Goal: Check status: Check status

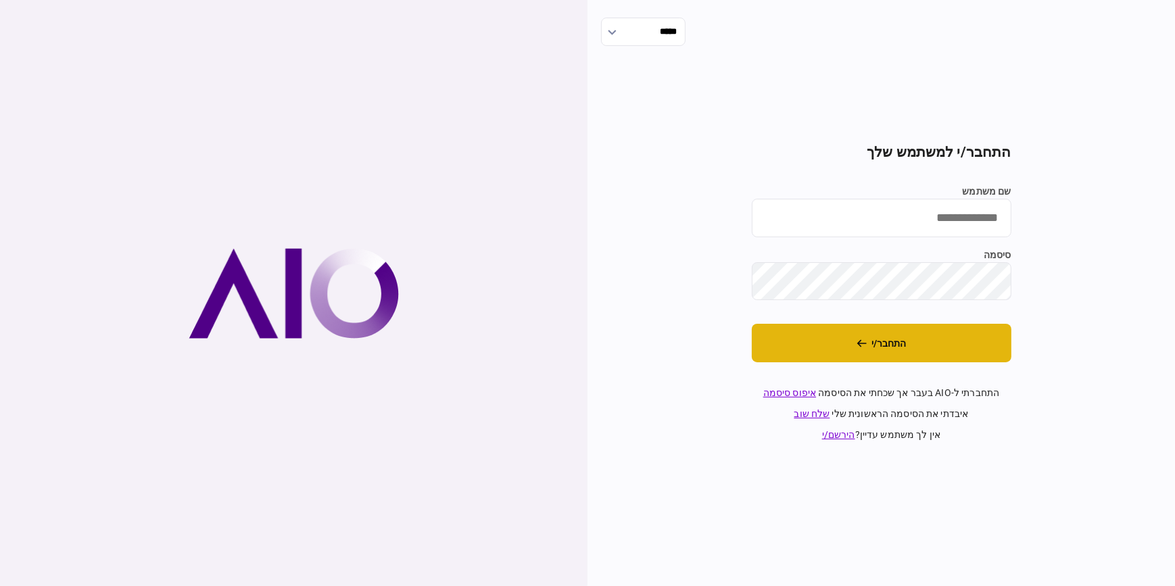
type input "**********"
click at [907, 342] on button "התחבר/י" at bounding box center [882, 343] width 260 height 39
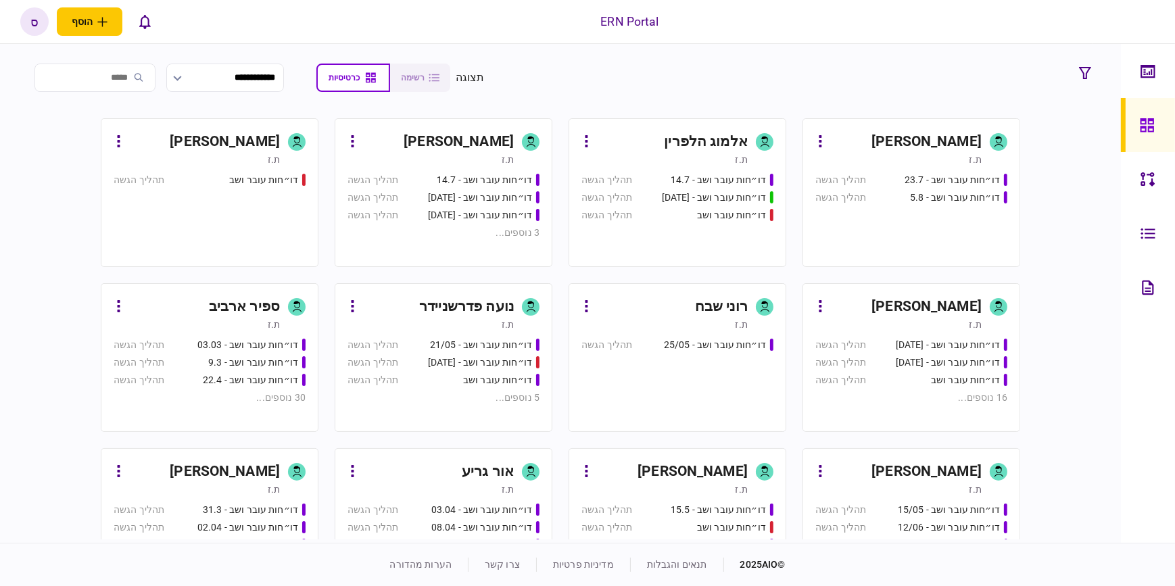
click at [952, 154] on div "ת.ז" at bounding box center [899, 160] width 166 height 14
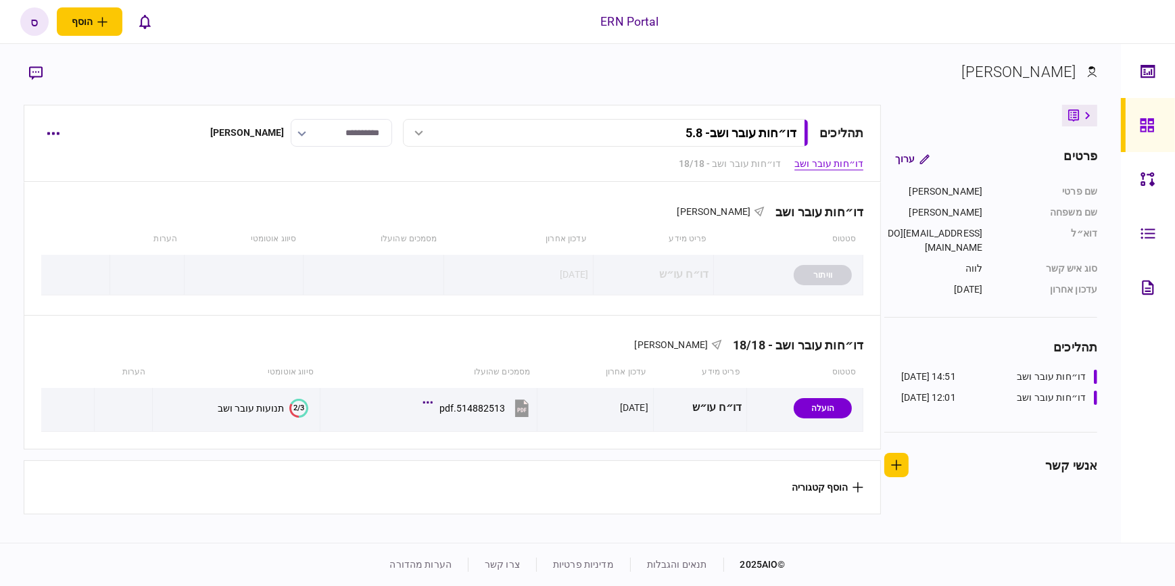
drag, startPoint x: 1004, startPoint y: 555, endPoint x: 727, endPoint y: 434, distance: 302.5
click at [1004, 555] on footer "© 2025 AIO תנאים והגבלות מדיניות פרטיות צרו קשר הערות מהדורה" at bounding box center [587, 564] width 1175 height 43
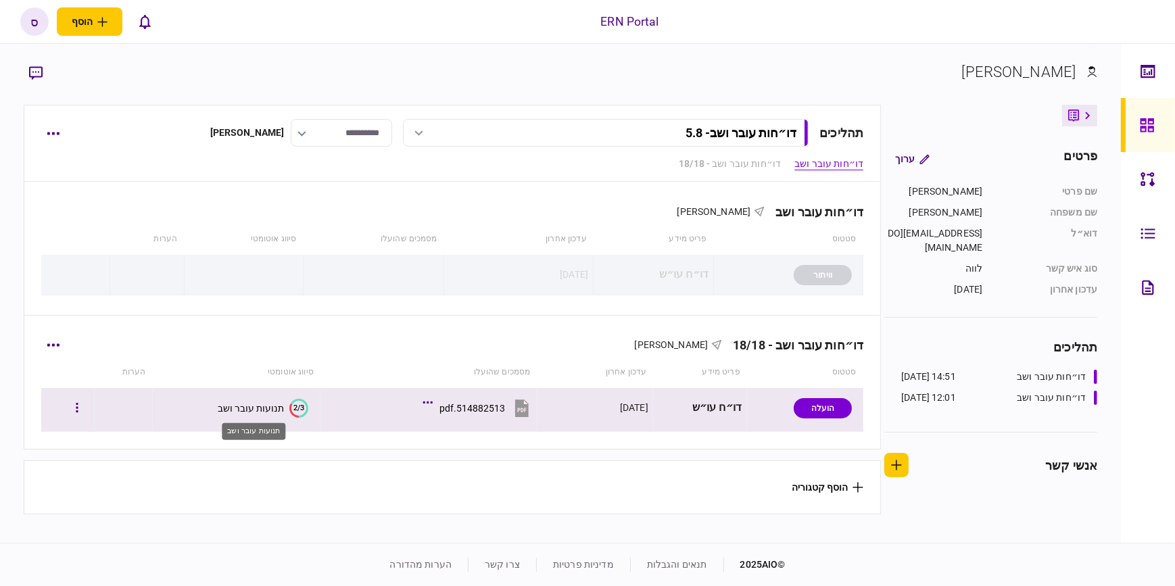
click at [249, 409] on div "תנועות עובר ושב" at bounding box center [251, 408] width 66 height 11
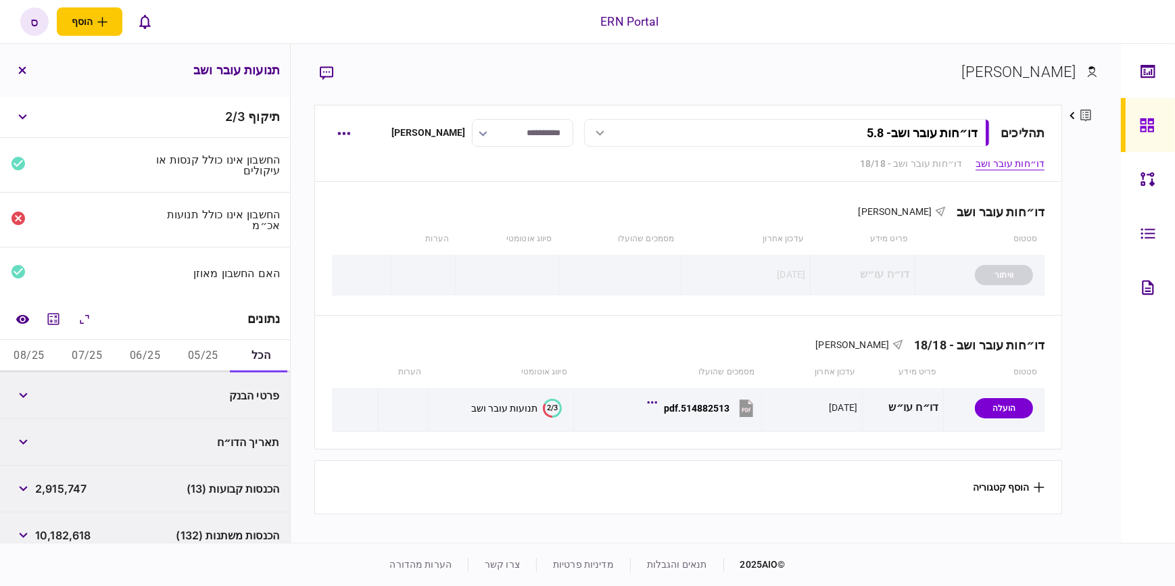
click at [216, 356] on button "05/25" at bounding box center [203, 356] width 58 height 32
click at [40, 505] on div "פעולות בסכום עגול (12) 643,000" at bounding box center [145, 489] width 290 height 47
click at [24, 494] on button "button" at bounding box center [23, 489] width 24 height 24
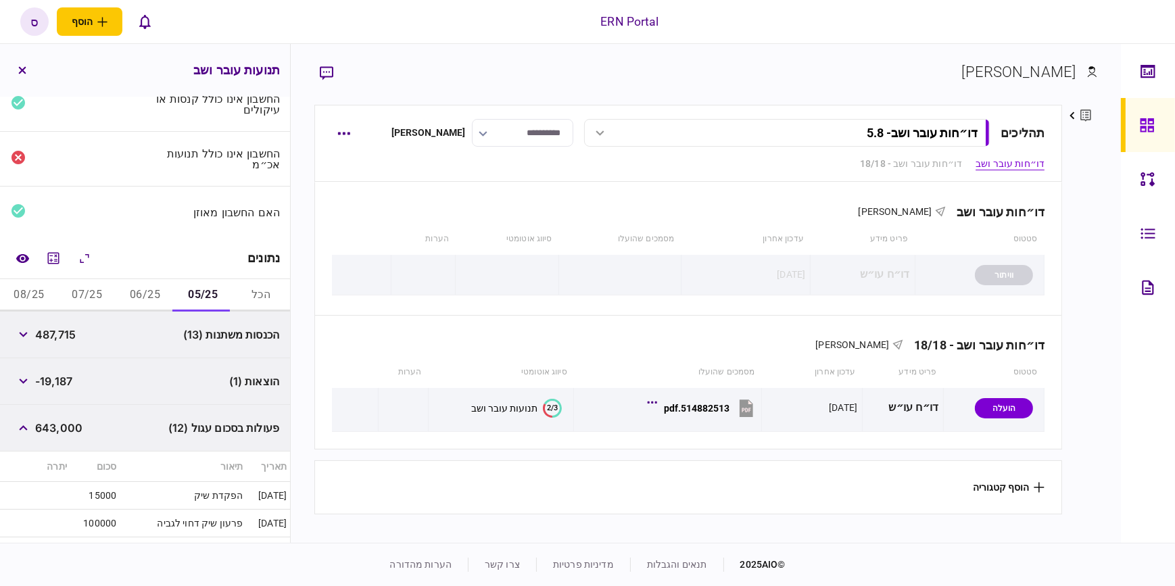
scroll to position [184, 0]
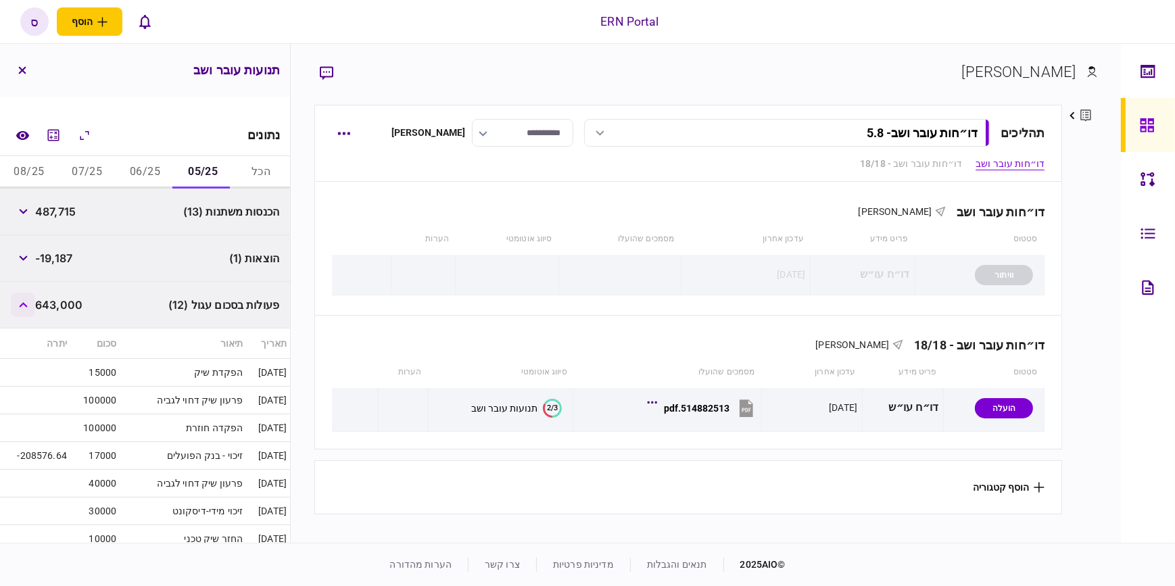
click at [27, 303] on icon "button" at bounding box center [23, 304] width 9 height 5
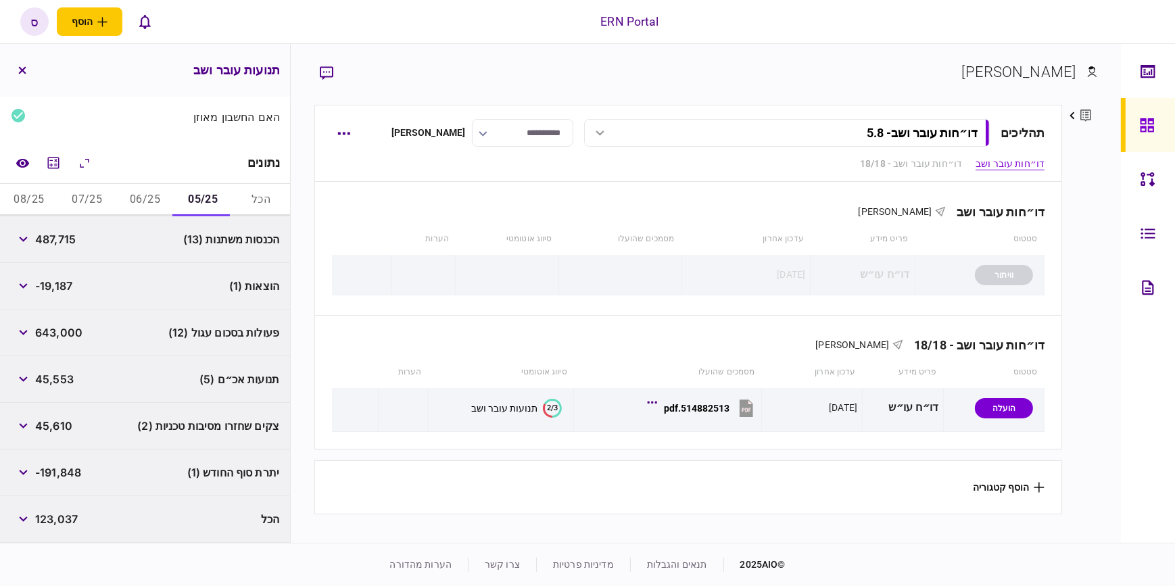
scroll to position [156, 0]
click at [160, 199] on button "06/25" at bounding box center [145, 201] width 58 height 32
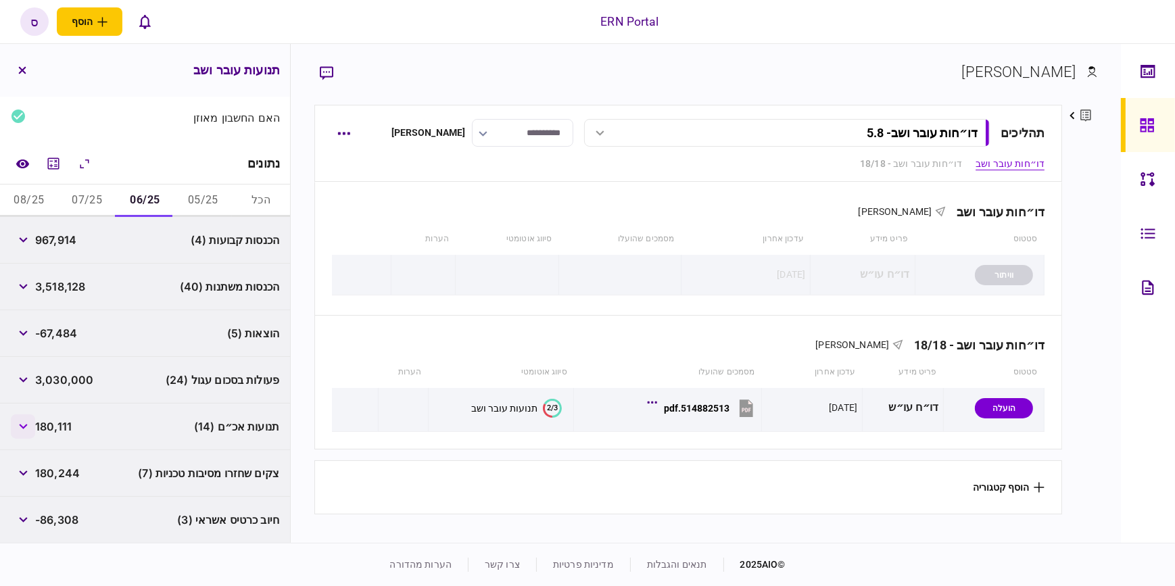
click at [26, 429] on button "button" at bounding box center [23, 427] width 24 height 24
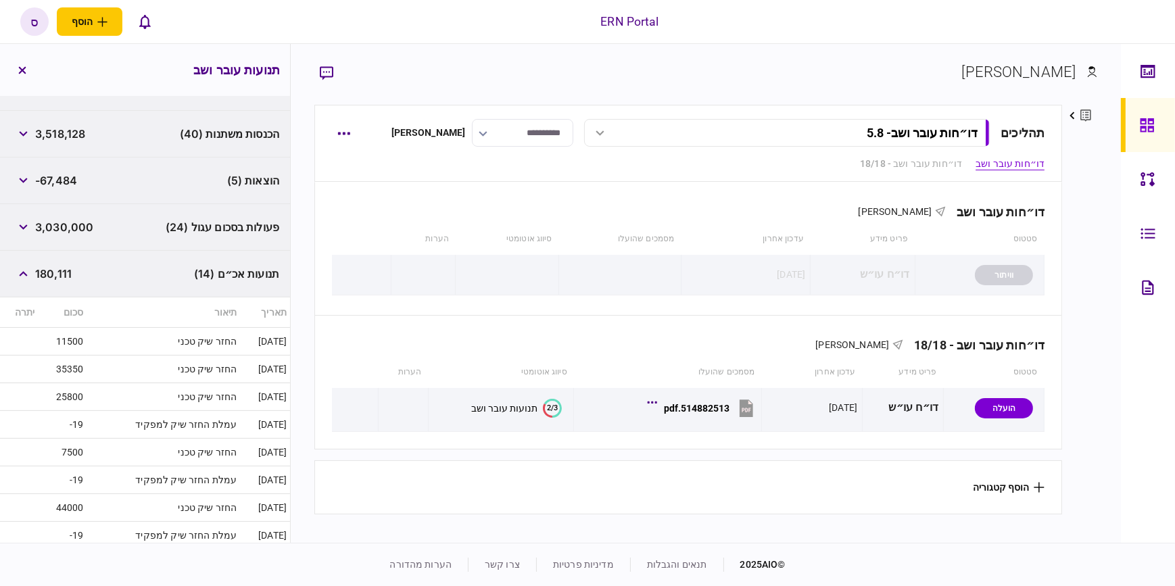
scroll to position [298, 0]
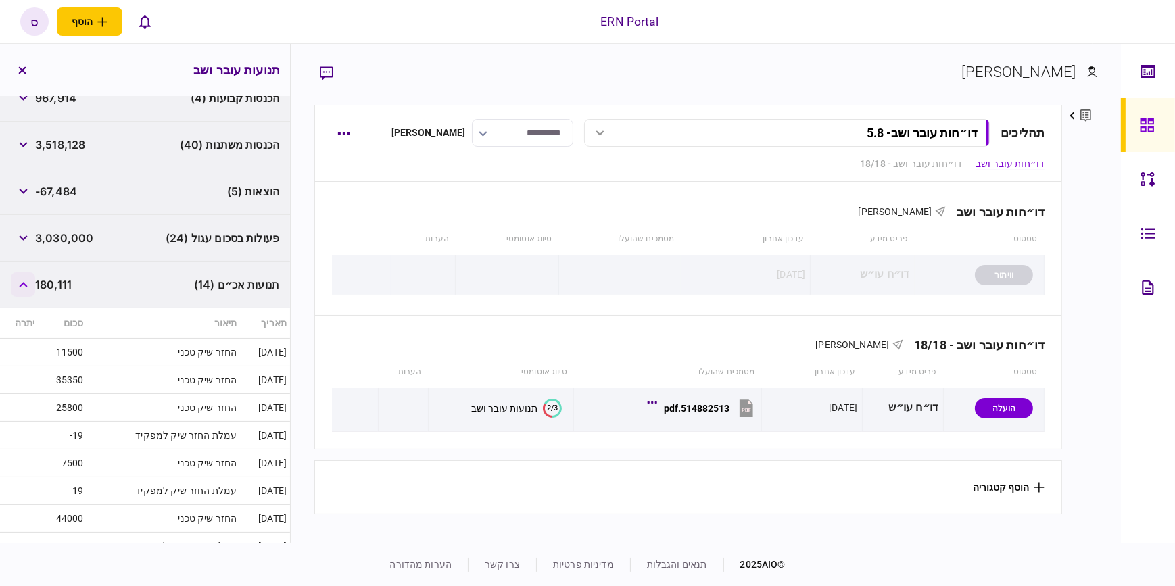
click at [35, 276] on button "button" at bounding box center [23, 285] width 24 height 24
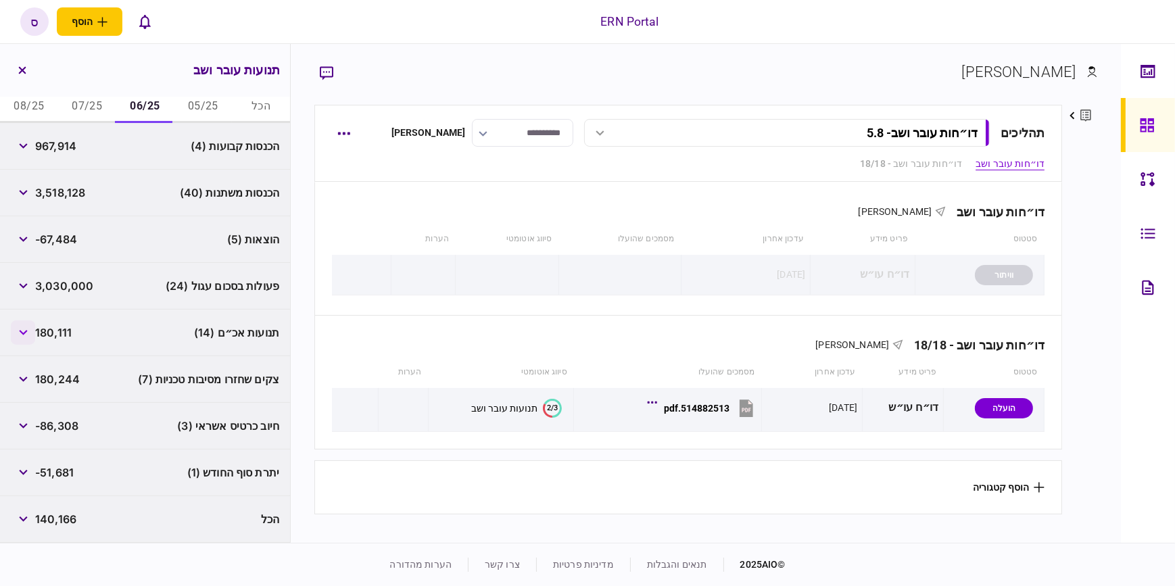
scroll to position [249, 0]
click at [45, 378] on span "180,244" at bounding box center [57, 380] width 45 height 16
click at [24, 379] on icon "button" at bounding box center [23, 379] width 8 height 5
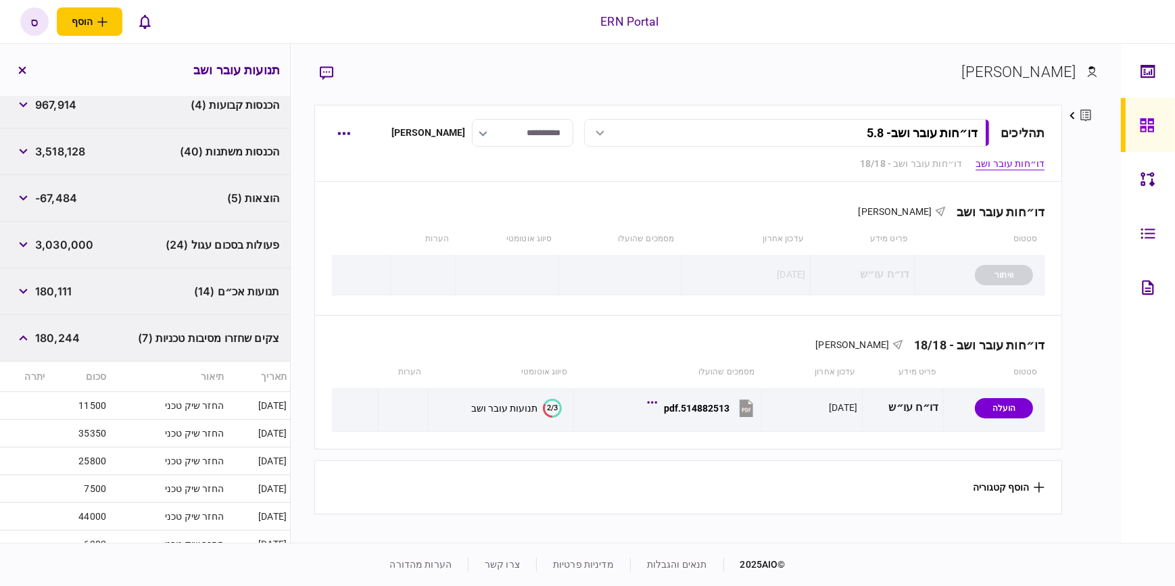
scroll to position [372, 0]
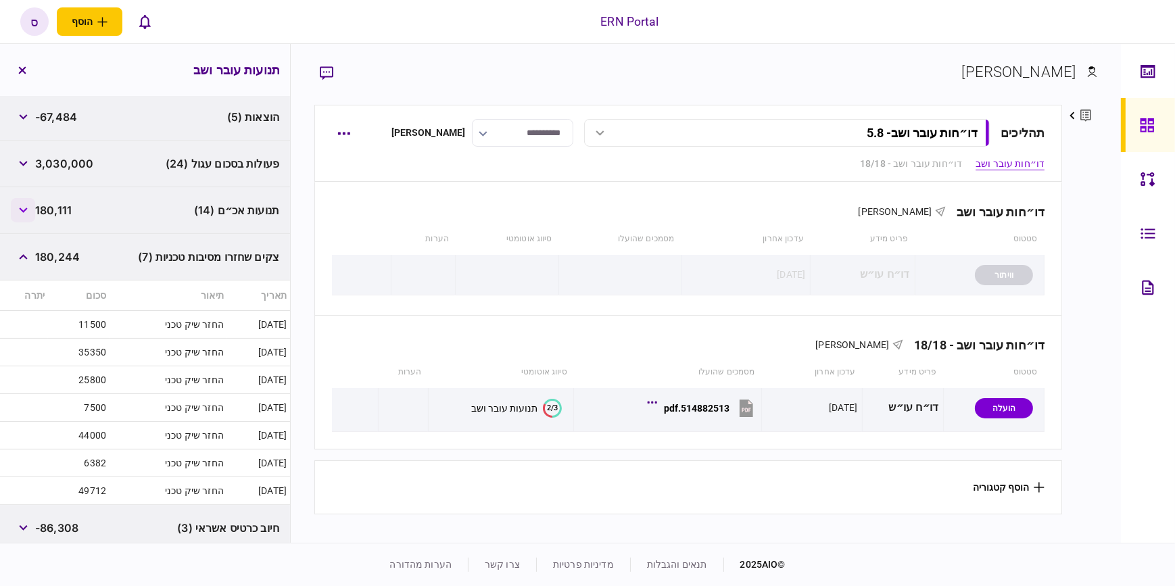
click at [32, 210] on button "button" at bounding box center [23, 210] width 24 height 24
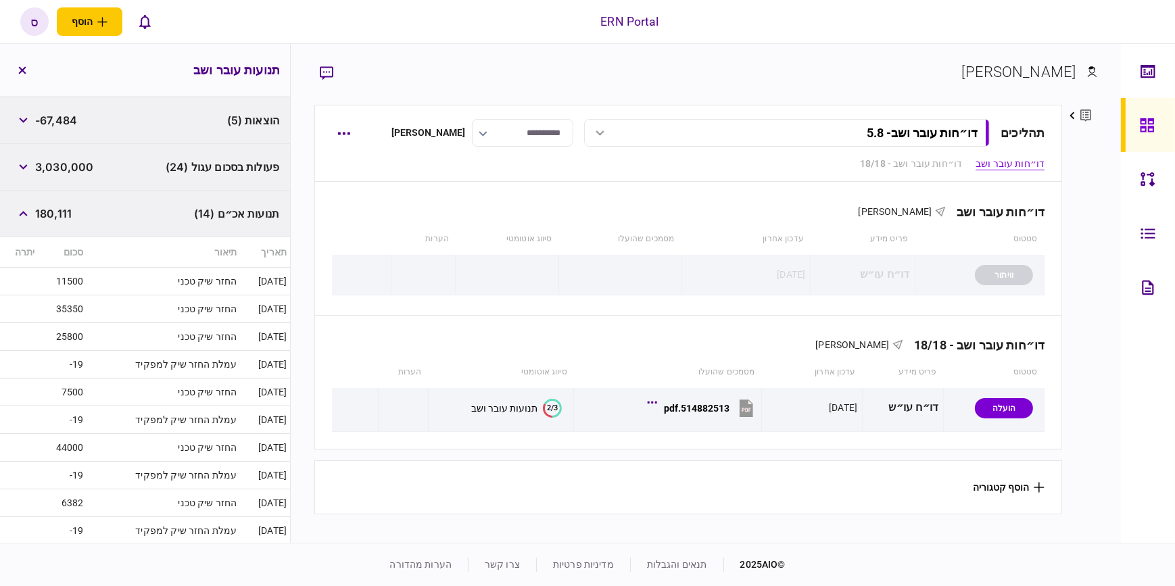
scroll to position [310, 0]
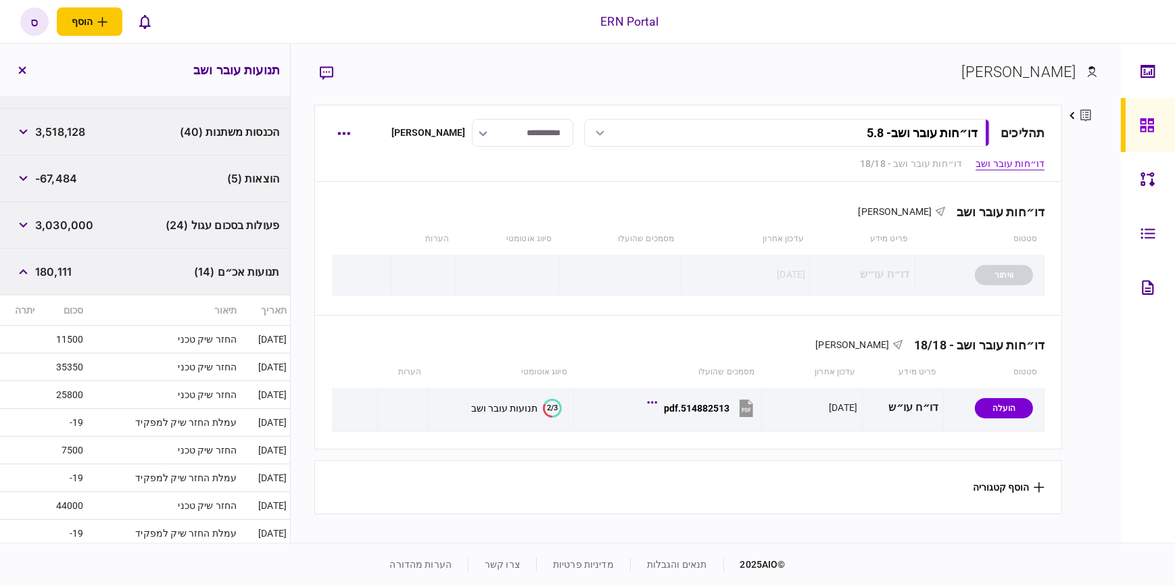
click at [41, 268] on span "180,111" at bounding box center [53, 272] width 37 height 16
click at [30, 271] on button "button" at bounding box center [23, 272] width 24 height 24
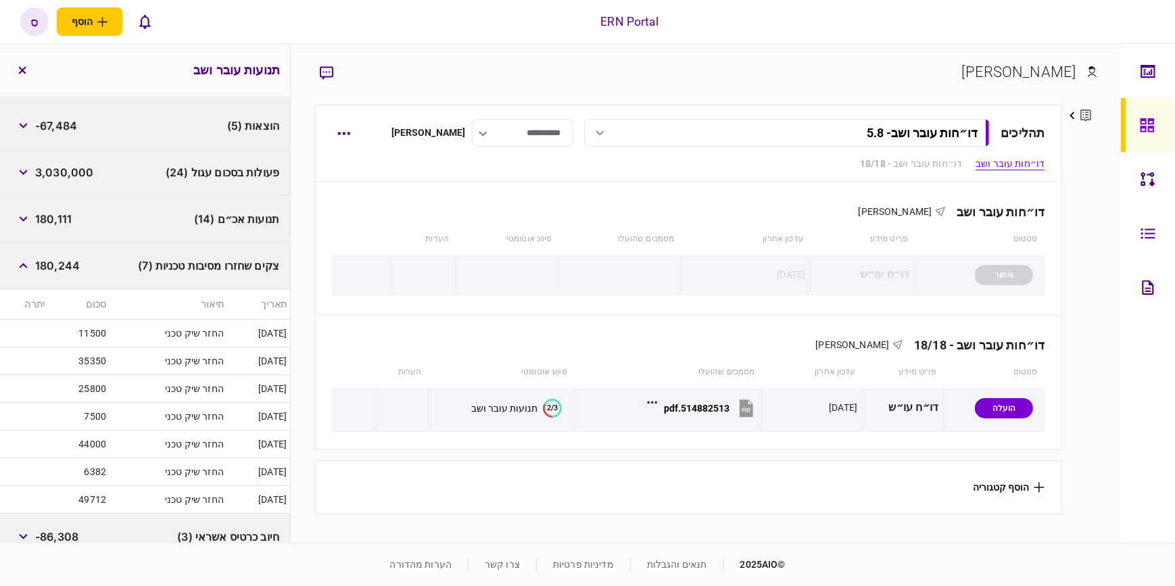
scroll to position [473, 0]
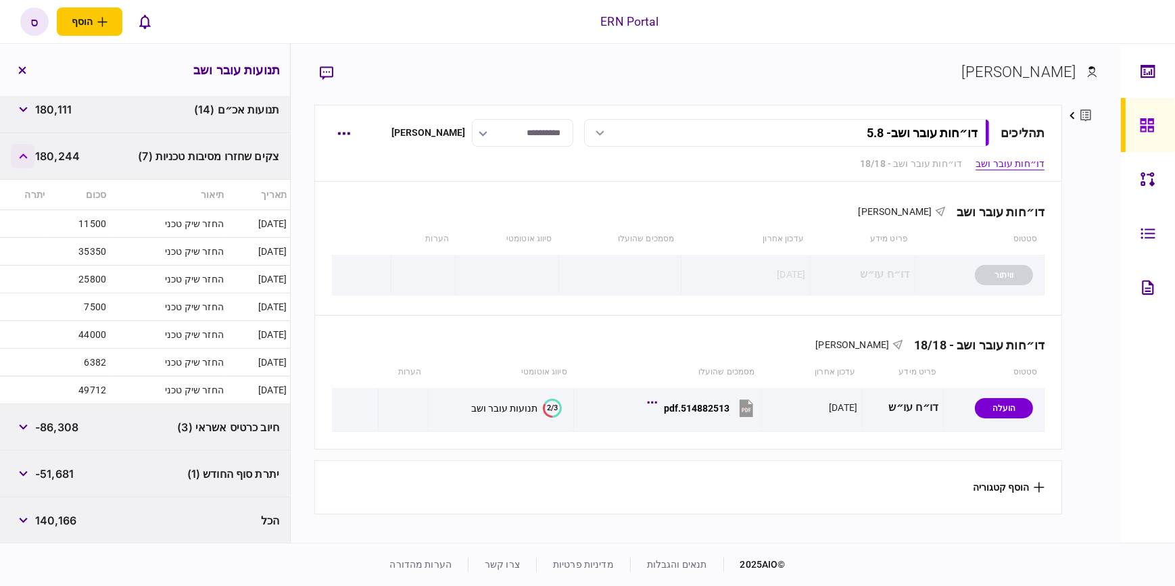
click at [30, 156] on button "button" at bounding box center [23, 156] width 24 height 24
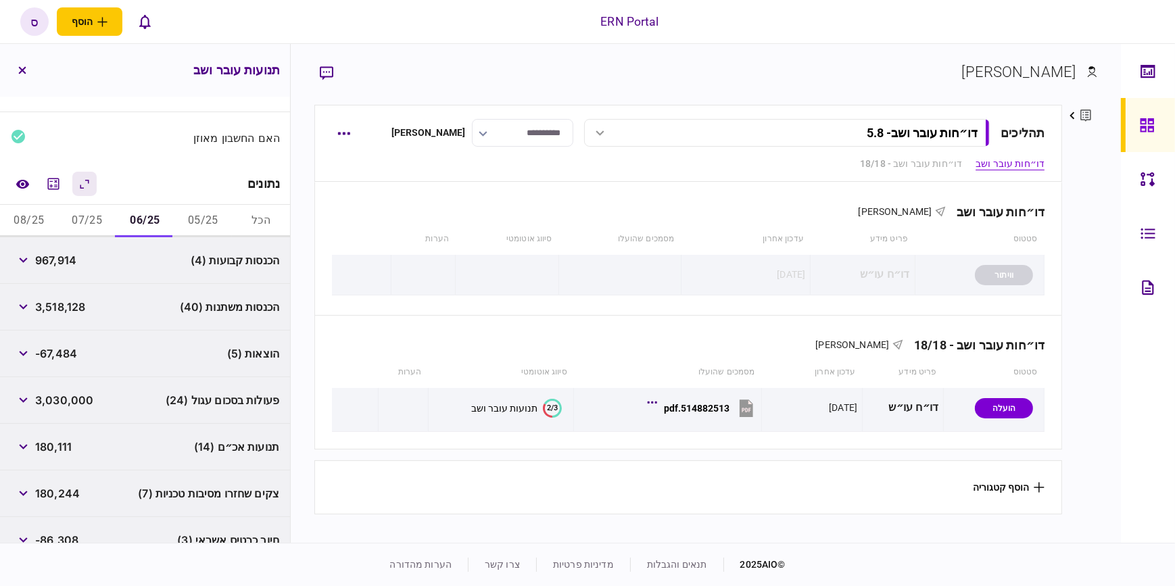
scroll to position [125, 0]
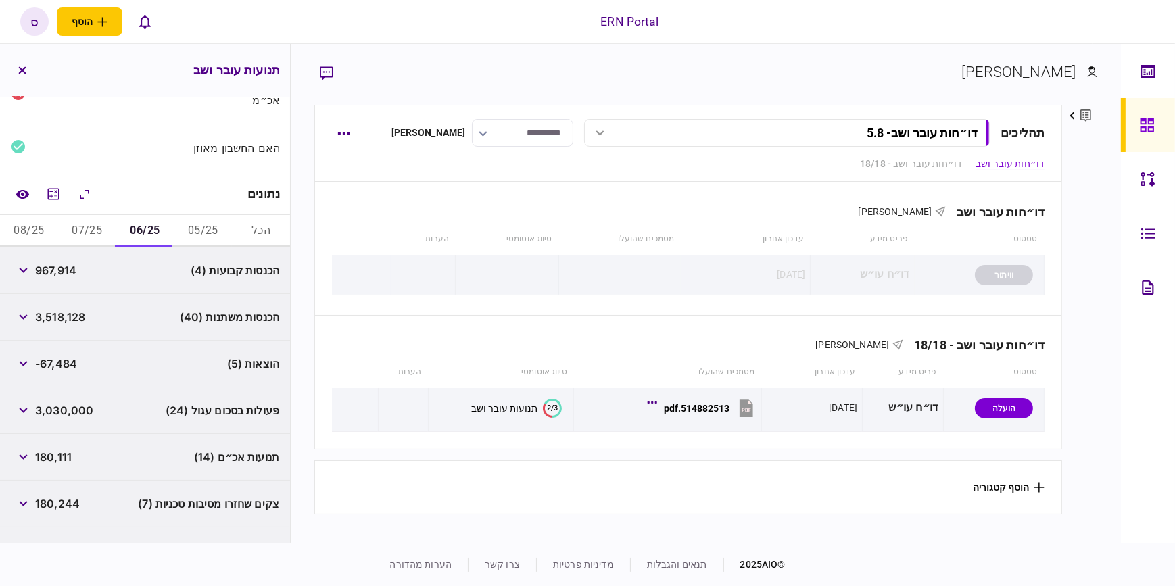
click at [93, 237] on button "07/25" at bounding box center [87, 231] width 58 height 32
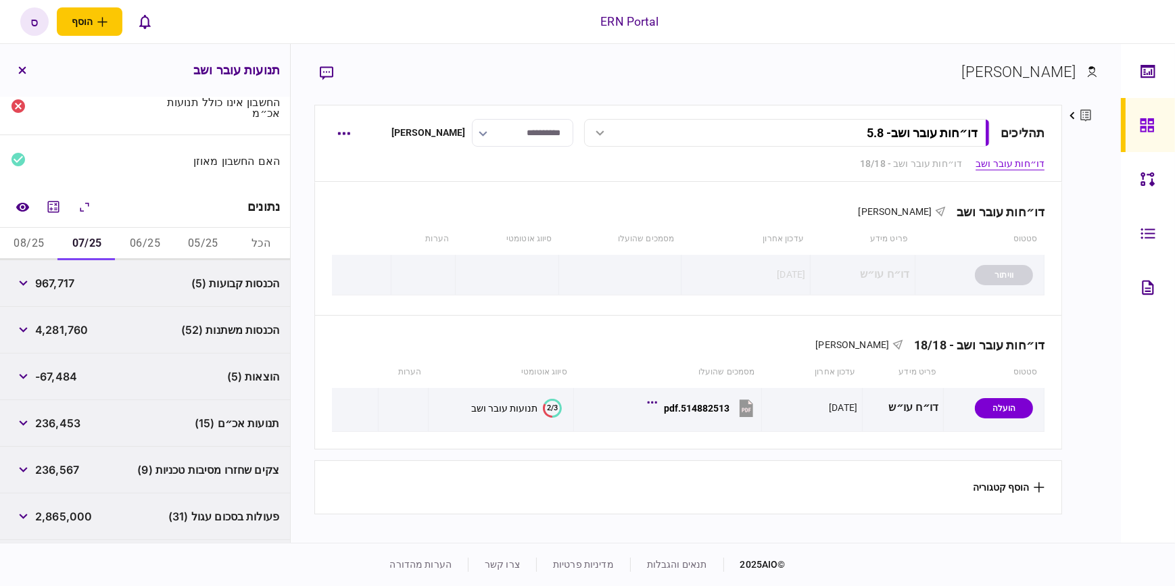
scroll to position [122, 0]
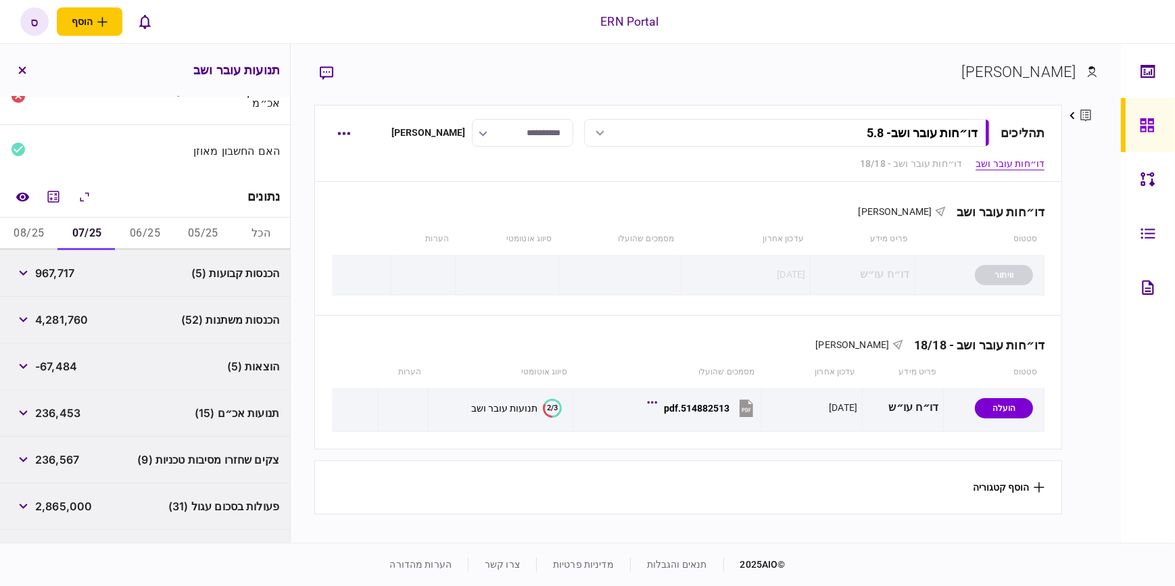
click at [43, 413] on span "236,453" at bounding box center [57, 413] width 45 height 16
click at [28, 414] on icon "button" at bounding box center [23, 412] width 9 height 5
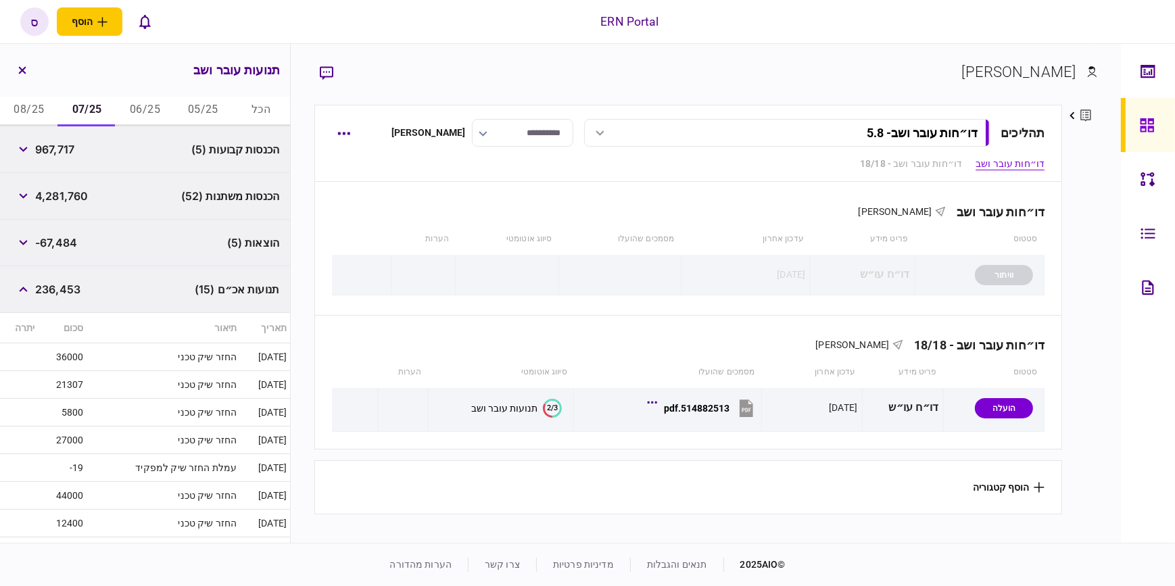
scroll to position [245, 0]
click at [43, 290] on span "236,453" at bounding box center [57, 290] width 45 height 16
click at [32, 288] on button "button" at bounding box center [23, 290] width 24 height 24
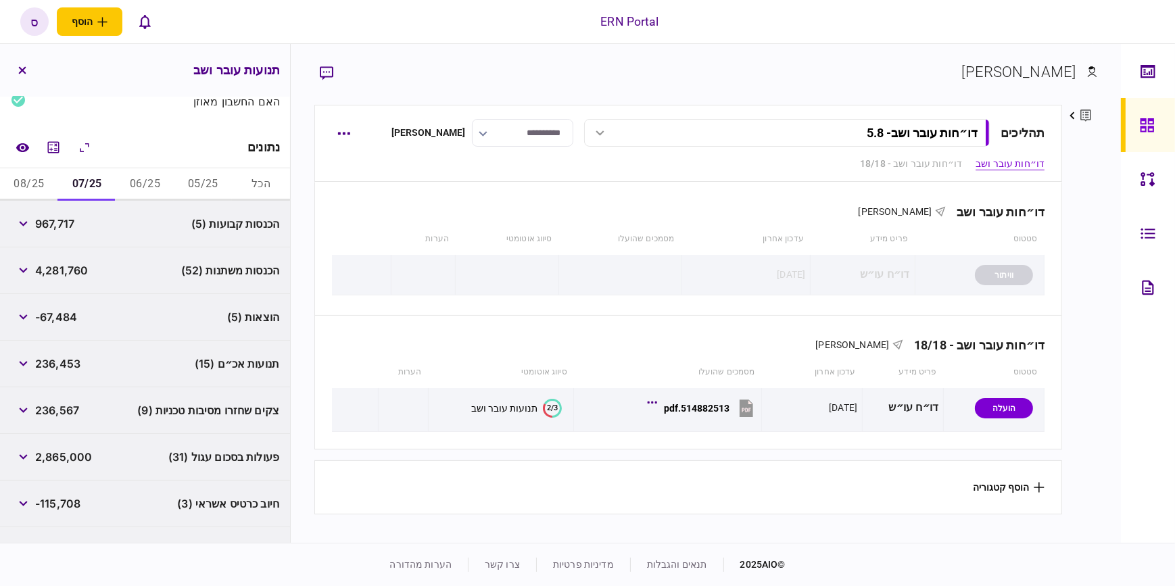
scroll to position [61, 0]
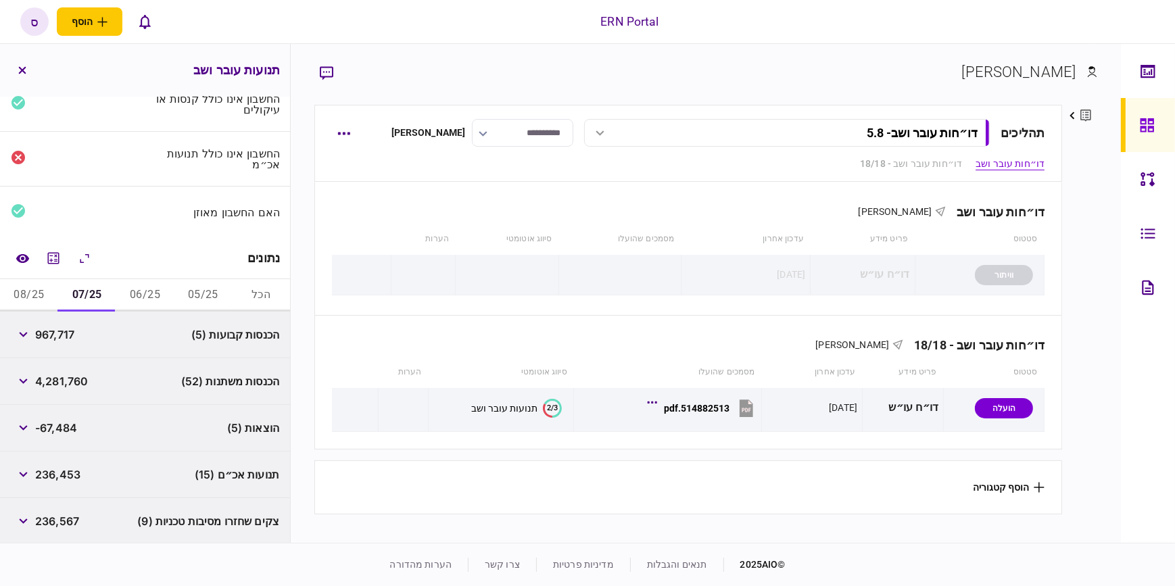
click at [39, 292] on button "08/25" at bounding box center [29, 295] width 58 height 32
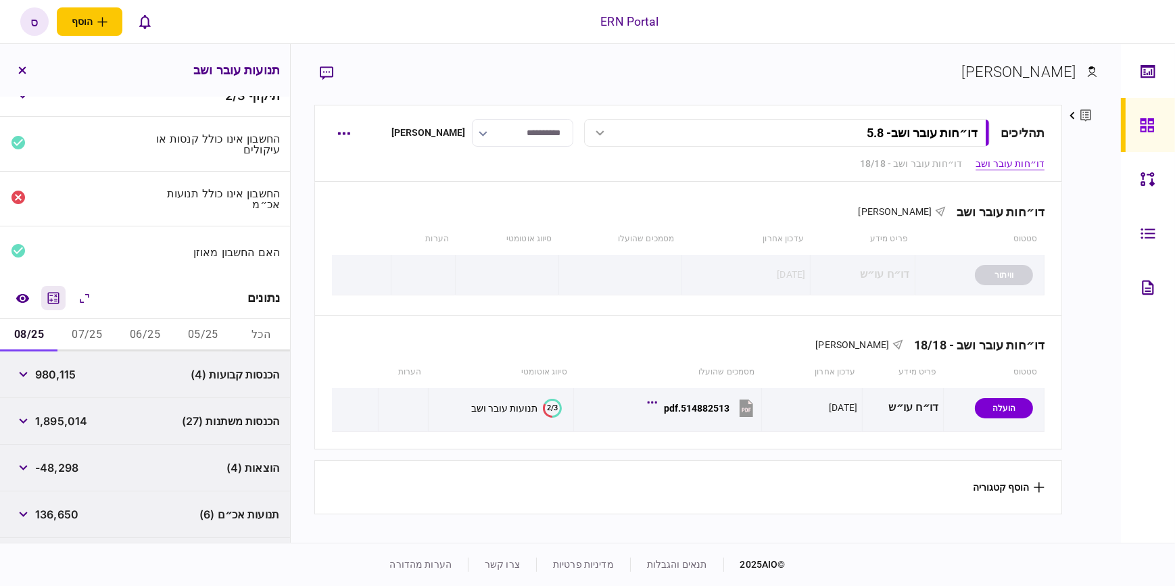
scroll to position [0, 0]
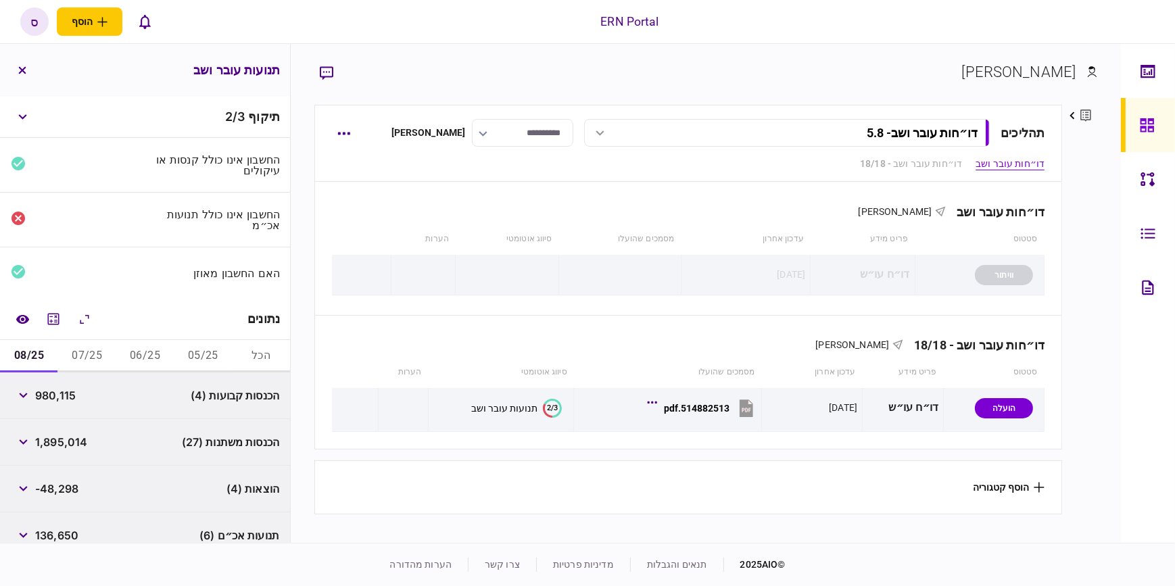
click at [78, 352] on button "07/25" at bounding box center [87, 356] width 58 height 32
click at [45, 352] on button "08/25" at bounding box center [29, 356] width 58 height 32
click at [28, 396] on icon "button" at bounding box center [23, 395] width 9 height 5
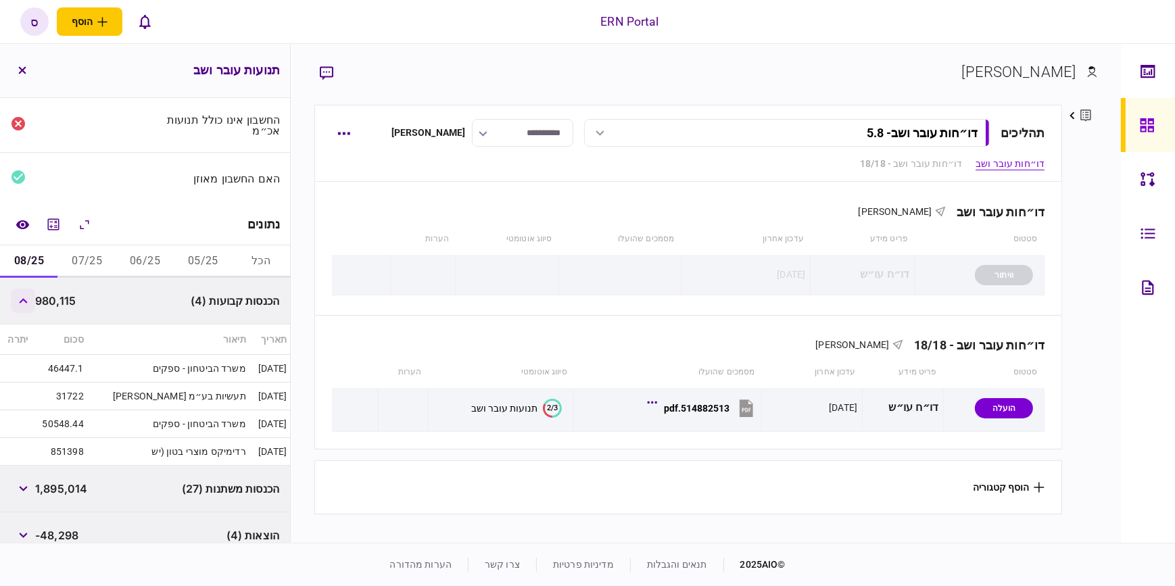
scroll to position [122, 0]
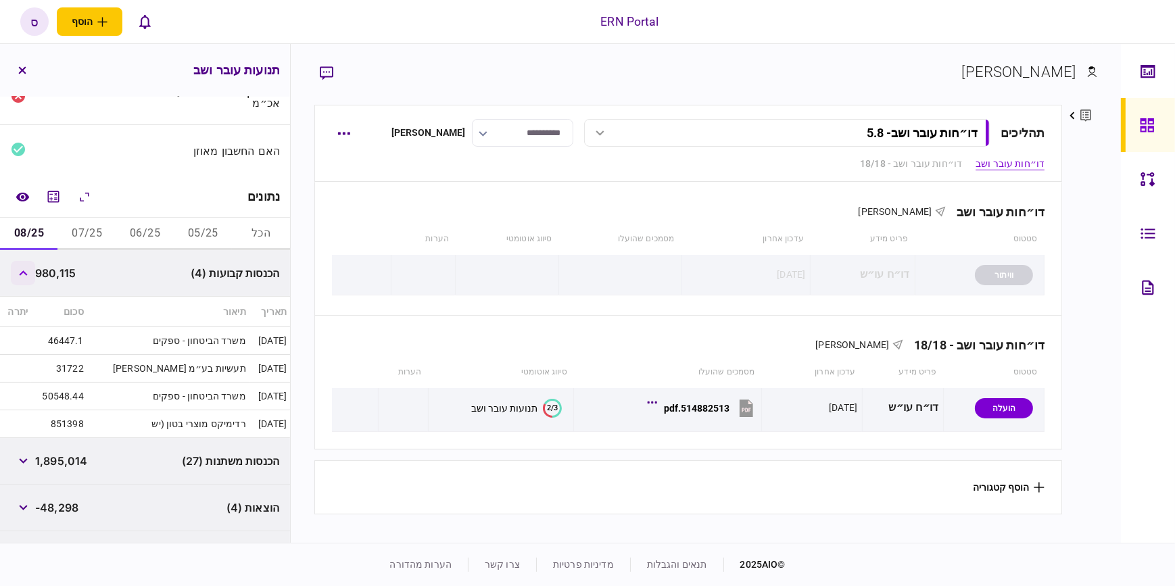
click at [28, 275] on icon "button" at bounding box center [23, 273] width 9 height 5
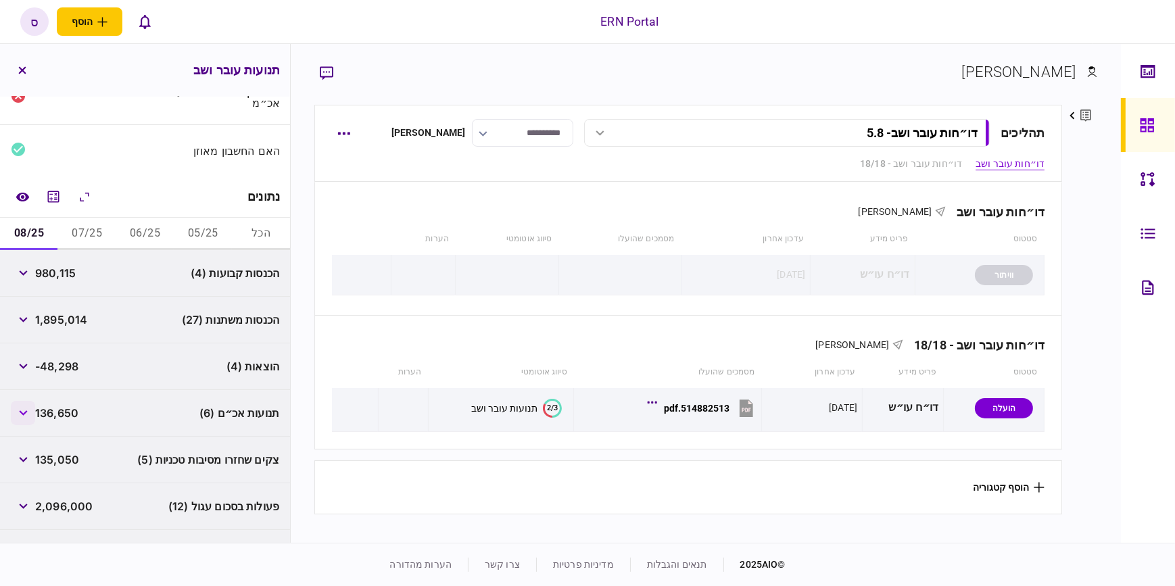
click at [30, 410] on button "button" at bounding box center [23, 413] width 24 height 24
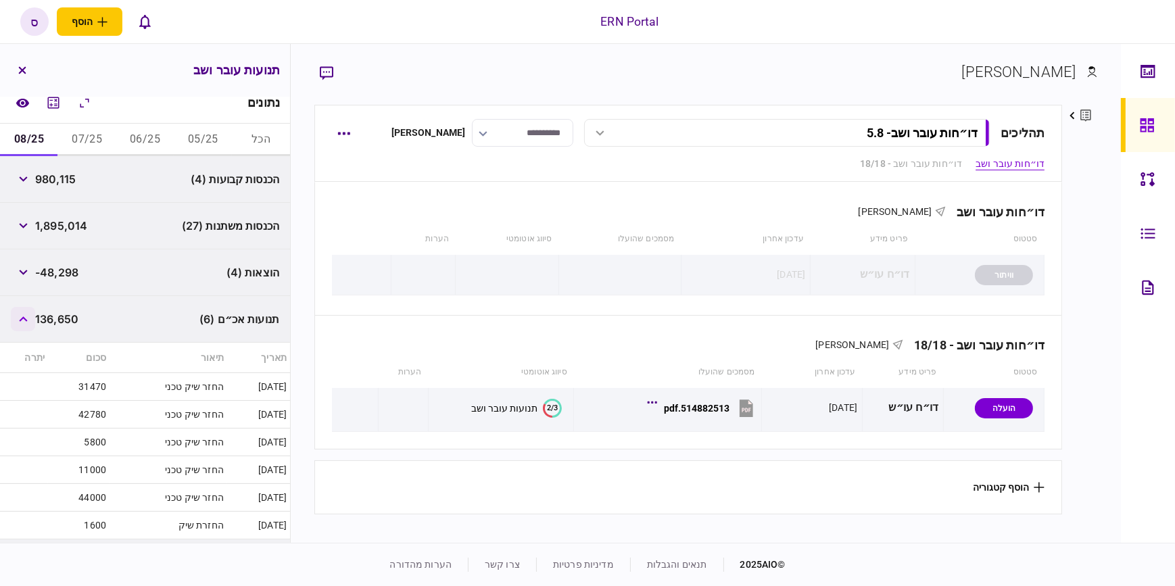
scroll to position [307, 0]
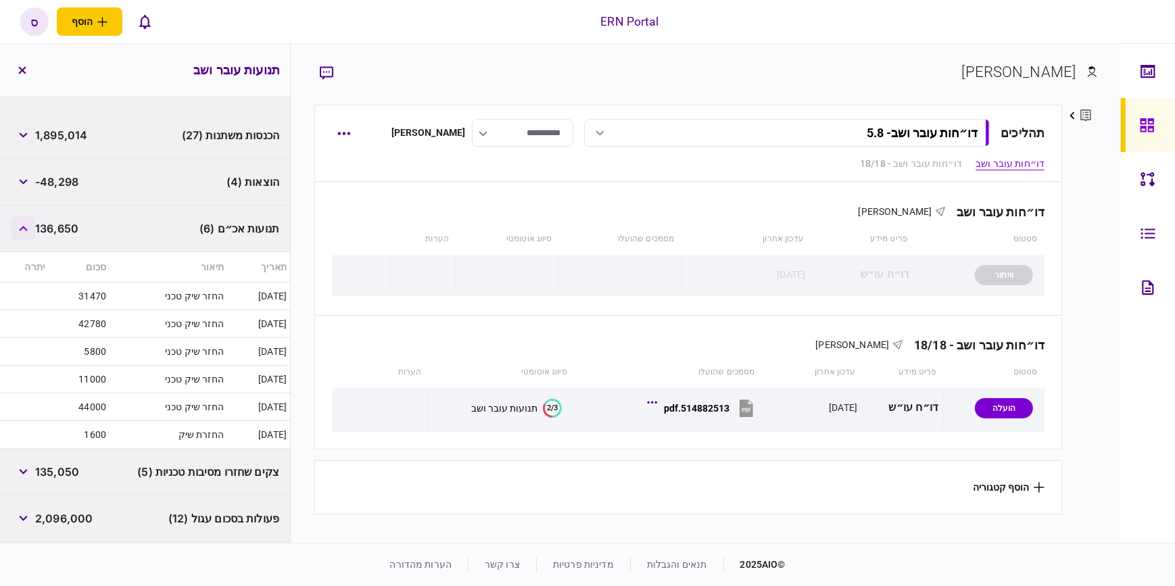
click at [31, 233] on button "button" at bounding box center [23, 228] width 24 height 24
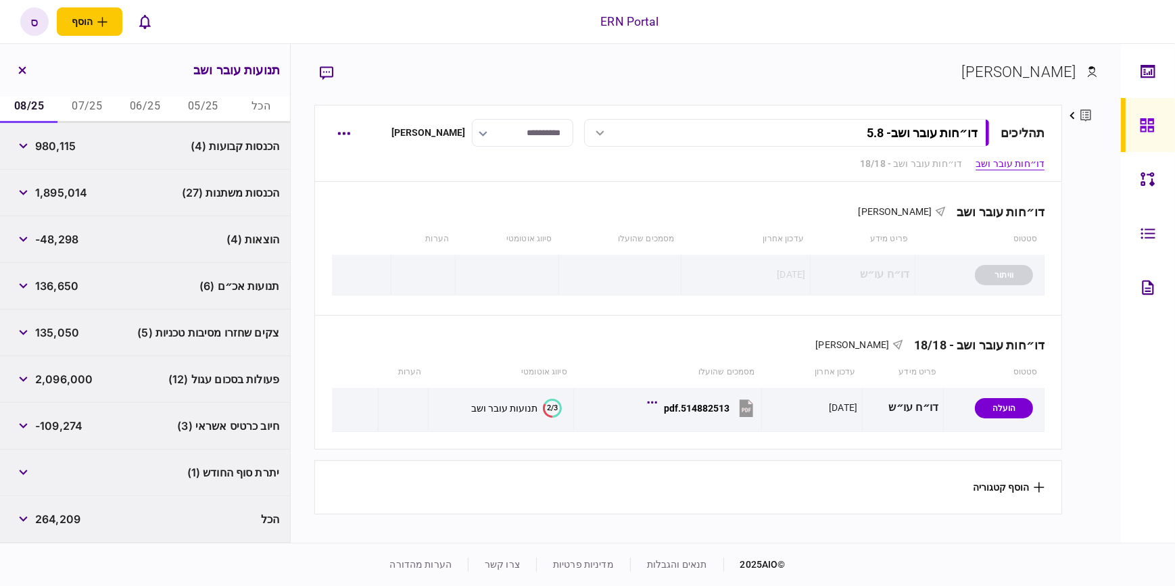
scroll to position [249, 0]
click at [132, 451] on div "יתרת סוף החודש (1)" at bounding box center [145, 473] width 290 height 47
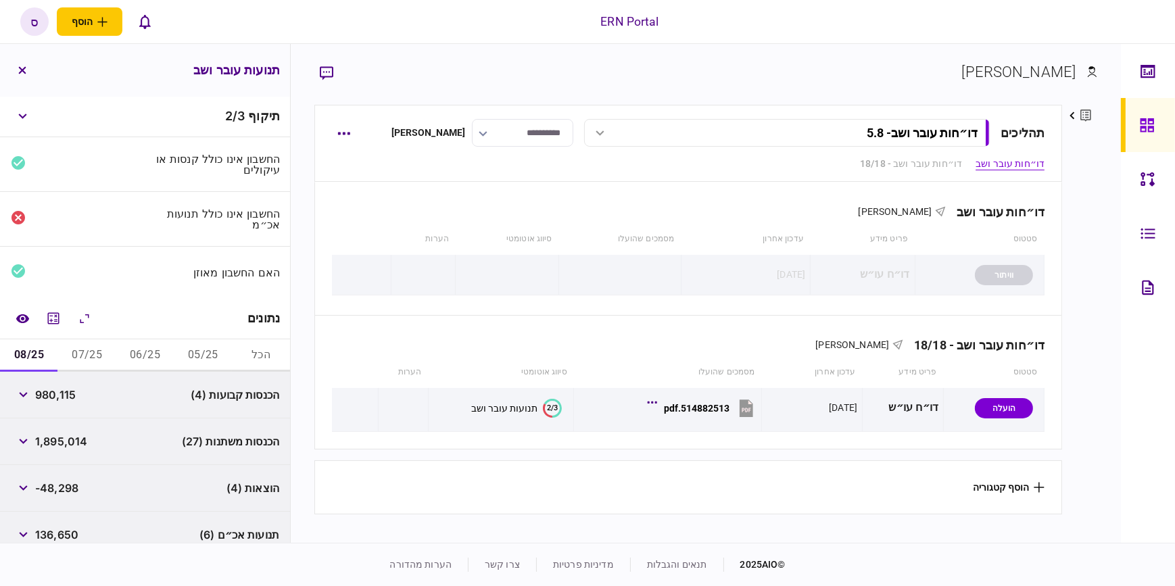
scroll to position [0, 0]
click at [99, 352] on button "07/25" at bounding box center [87, 356] width 58 height 32
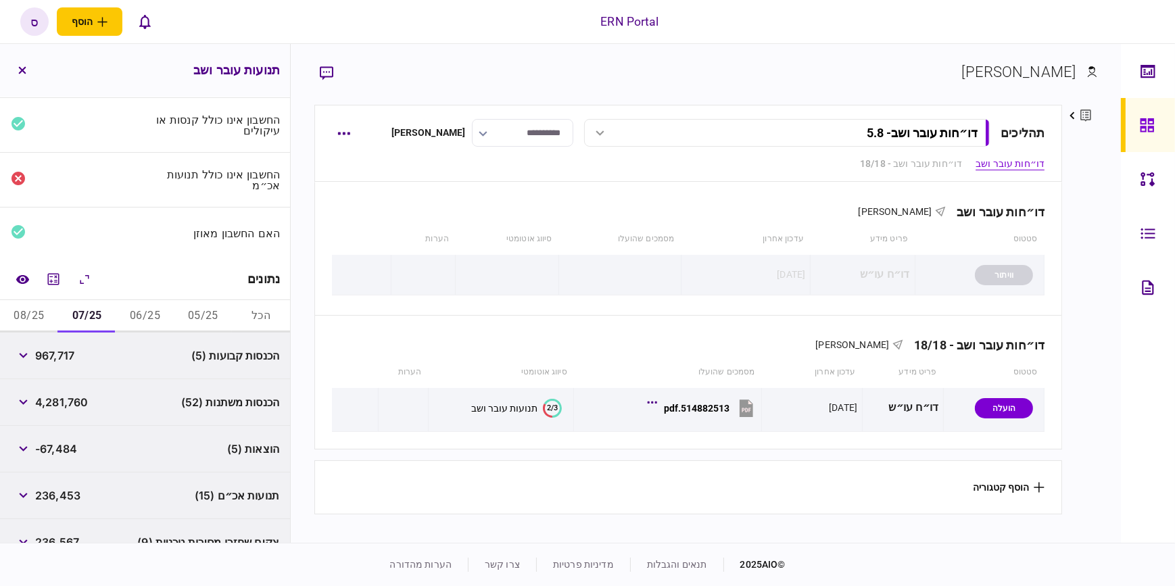
scroll to position [61, 0]
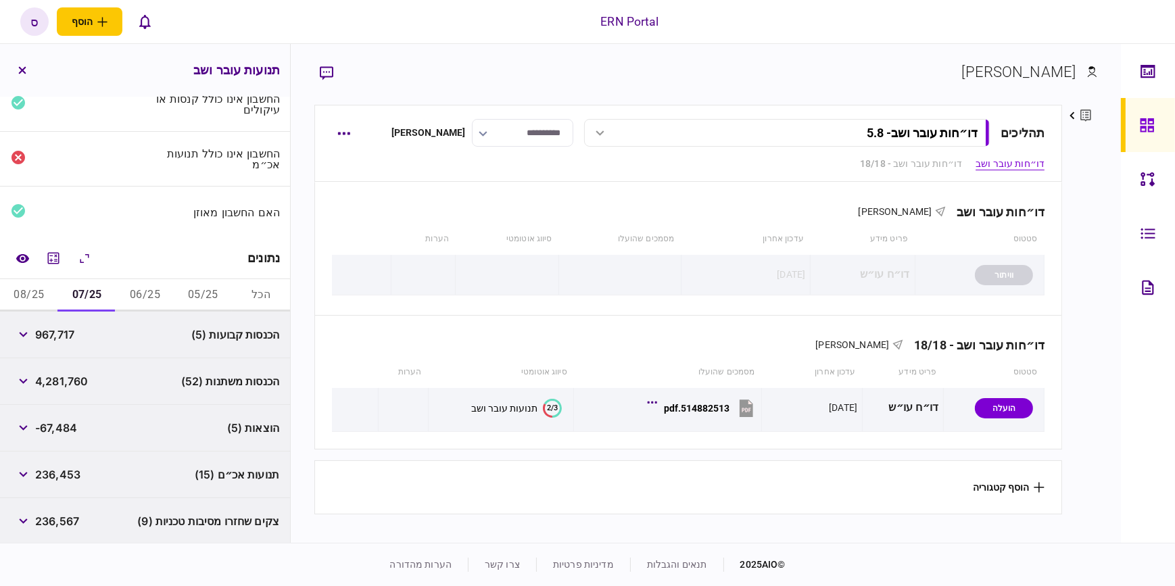
click at [145, 296] on button "06/25" at bounding box center [145, 295] width 58 height 32
click at [18, 377] on button "button" at bounding box center [23, 381] width 24 height 24
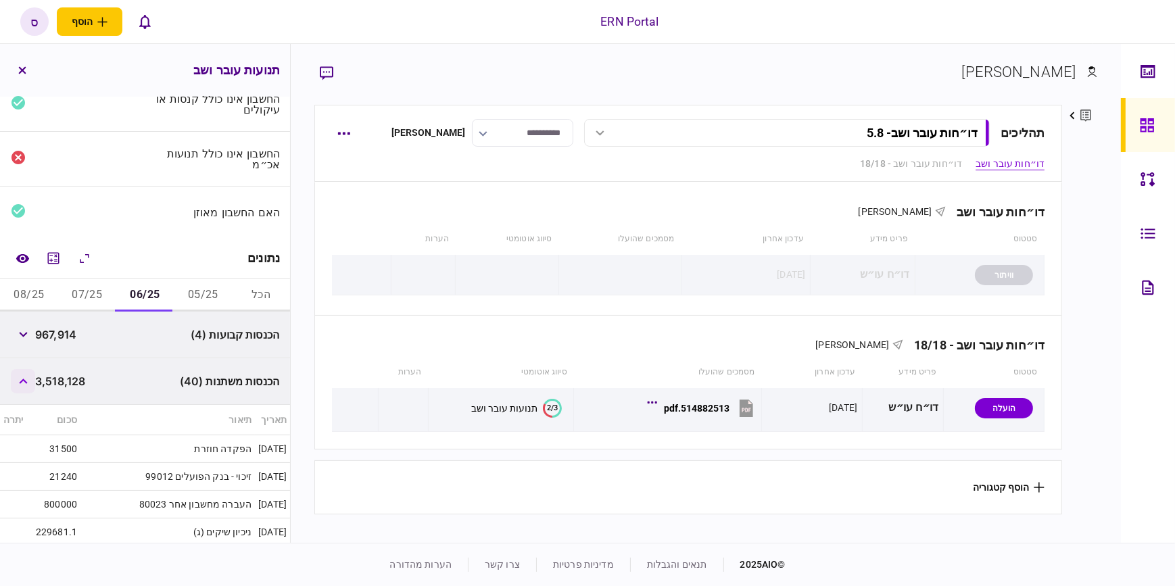
click at [18, 377] on button "button" at bounding box center [23, 381] width 24 height 24
